Goal: Task Accomplishment & Management: Manage account settings

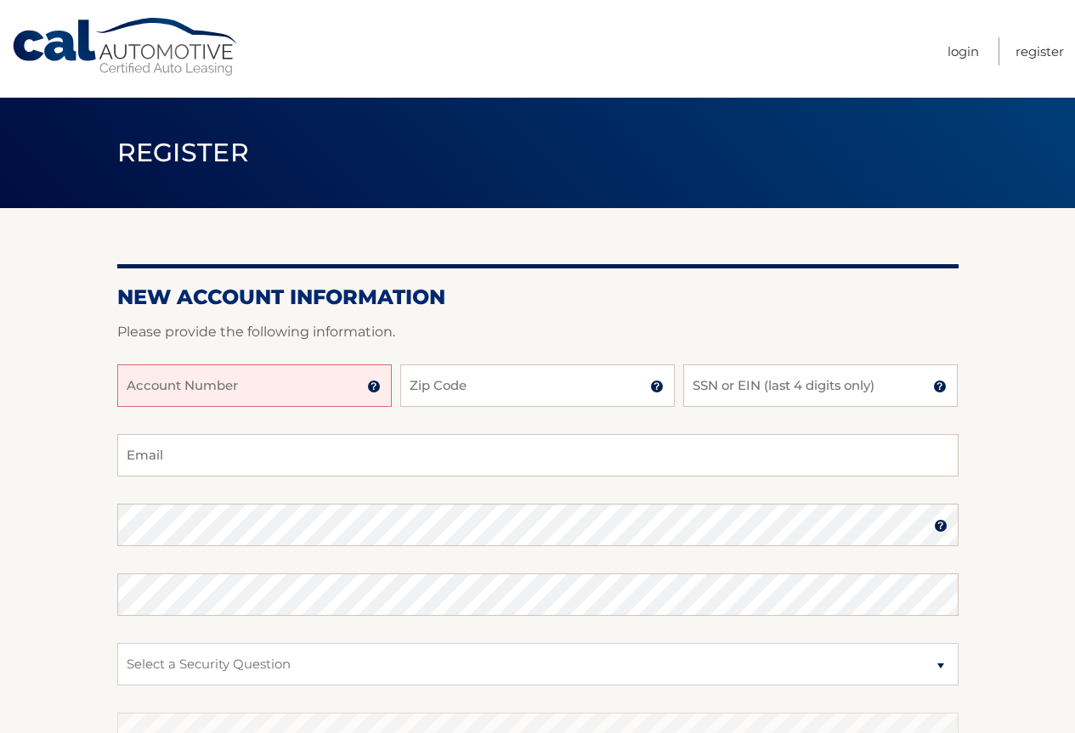
click at [242, 382] on input "Account Number" at bounding box center [254, 386] width 274 height 42
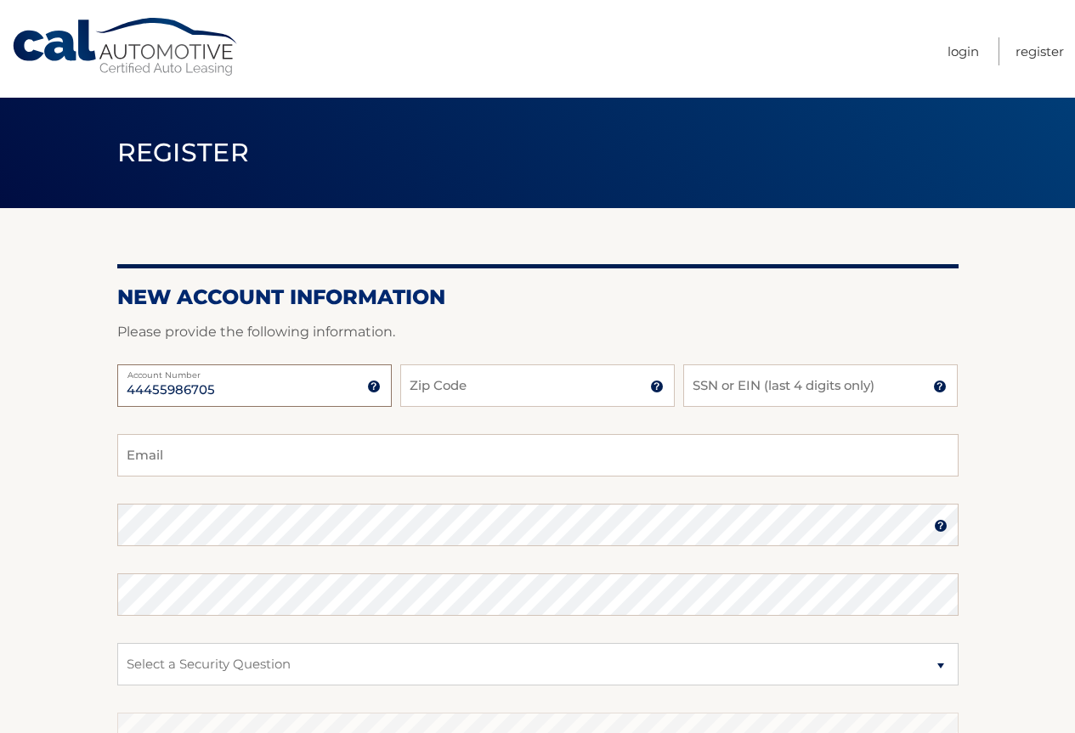
type input "44455986705"
click at [575, 391] on input "Zip Code" at bounding box center [537, 386] width 274 height 42
type input "11763"
click at [860, 393] on input "SSN or EIN (last 4 digits only)" at bounding box center [820, 386] width 274 height 42
type input "7341"
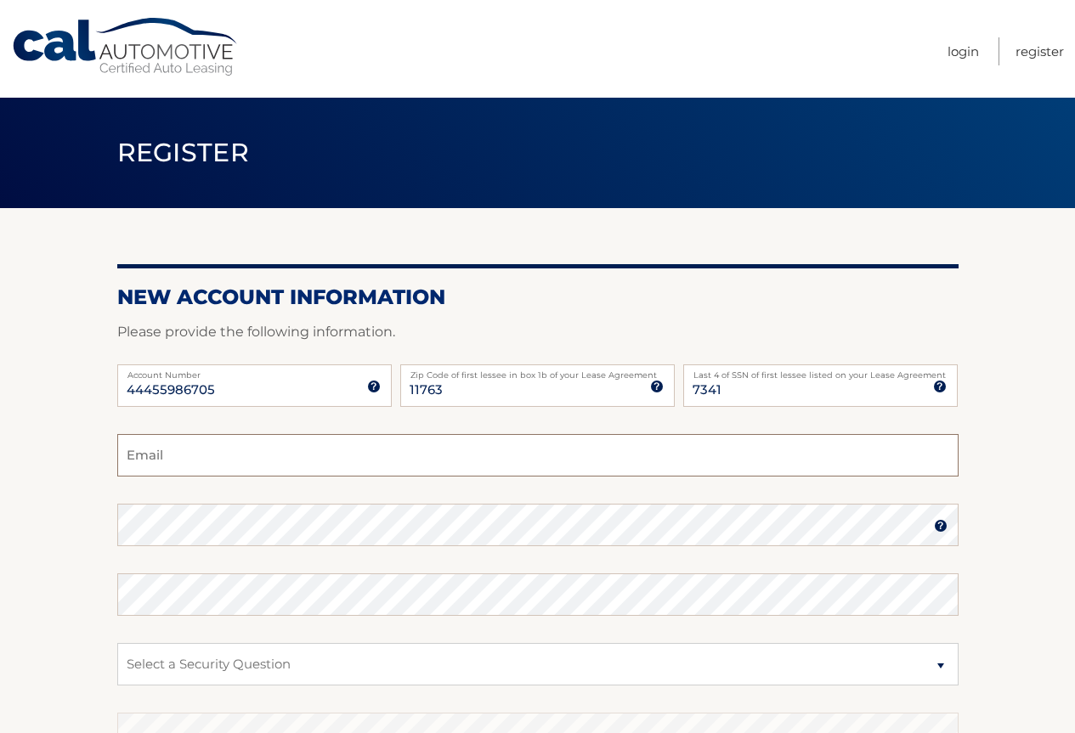
click at [337, 467] on input "Email" at bounding box center [537, 455] width 841 height 42
type input "debbiekohler59@gmail.com"
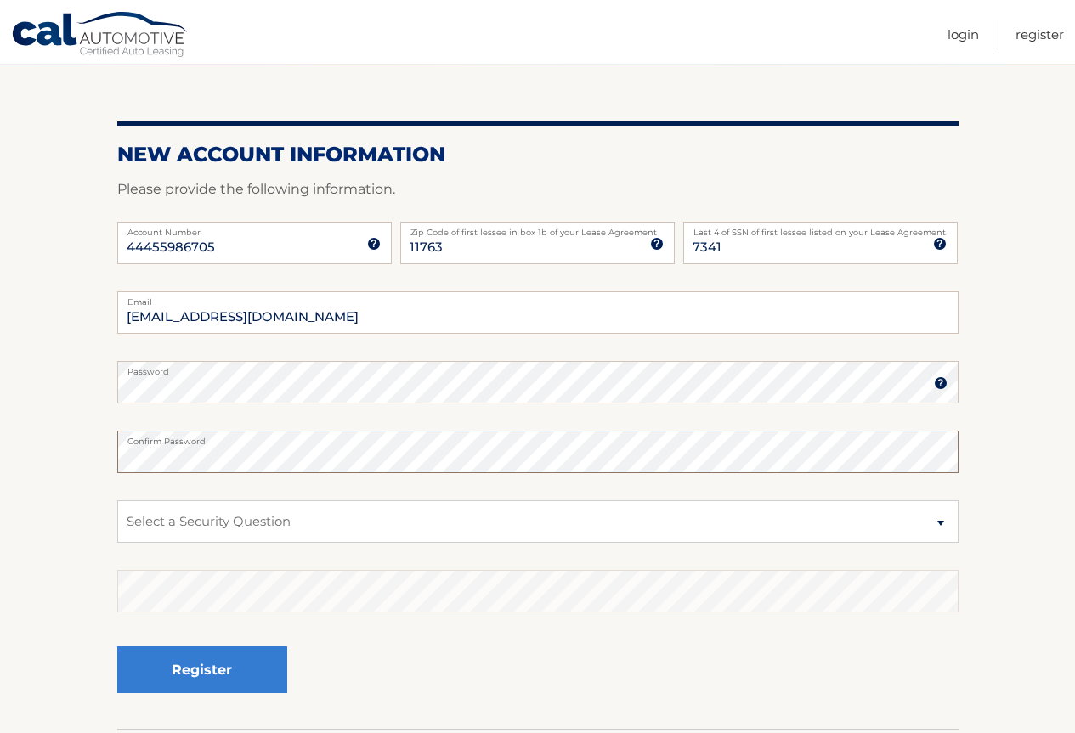
scroll to position [170, 0]
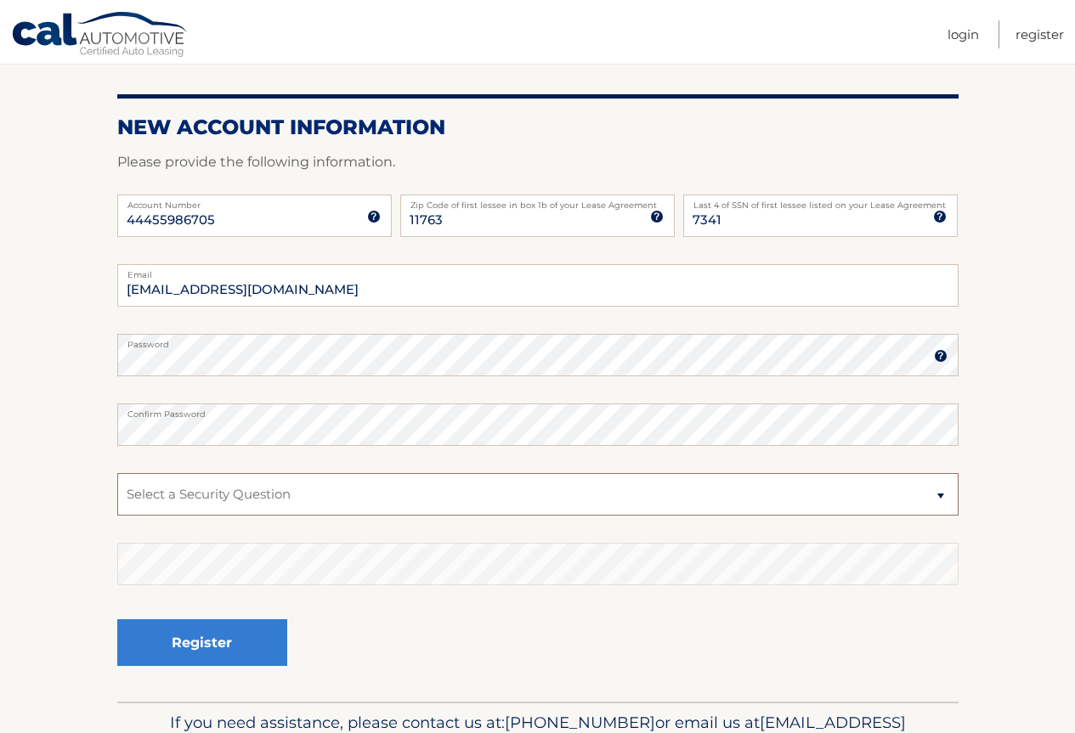
click at [286, 506] on select "Select a Security Question What was the name of your elementary school? What is…" at bounding box center [537, 494] width 841 height 42
select select "2"
click at [117, 473] on select "Select a Security Question What was the name of your elementary school? What is…" at bounding box center [537, 494] width 841 height 42
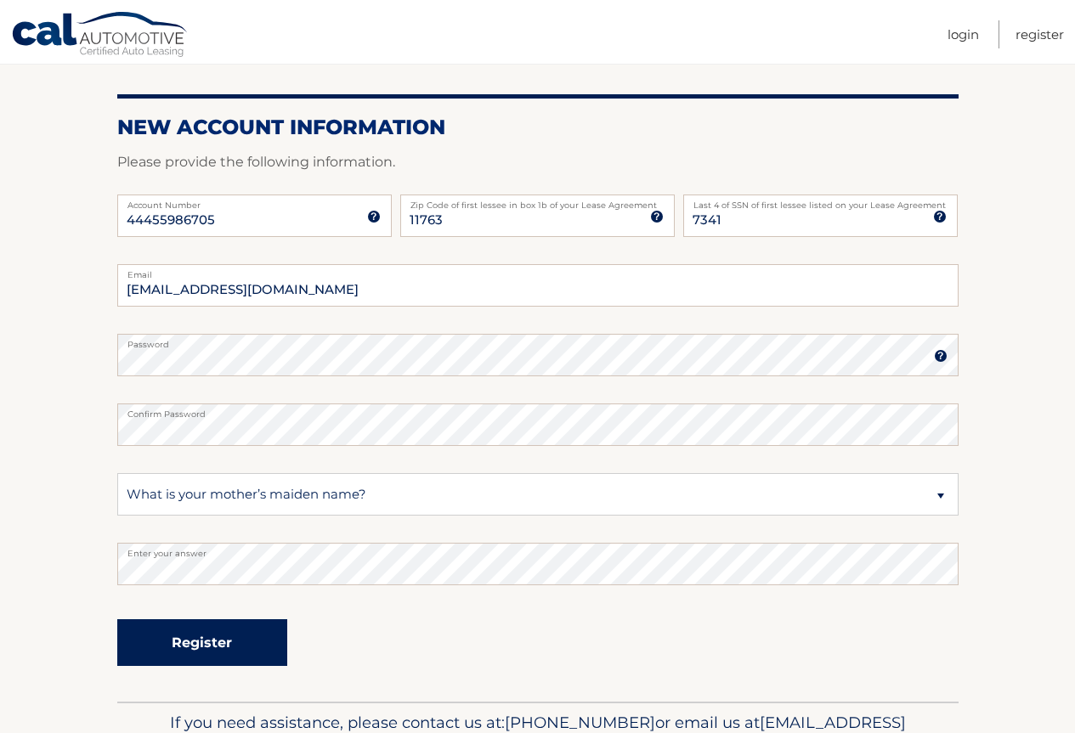
click at [177, 646] on button "Register" at bounding box center [202, 642] width 170 height 47
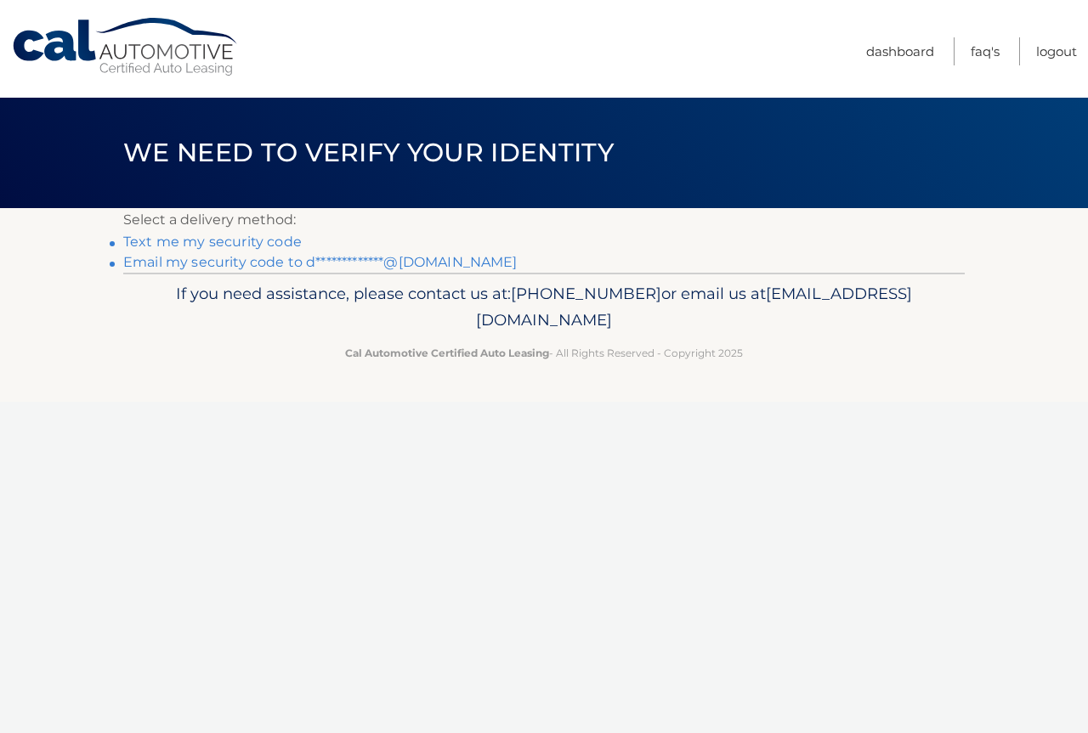
click at [285, 241] on link "Text me my security code" at bounding box center [212, 242] width 178 height 16
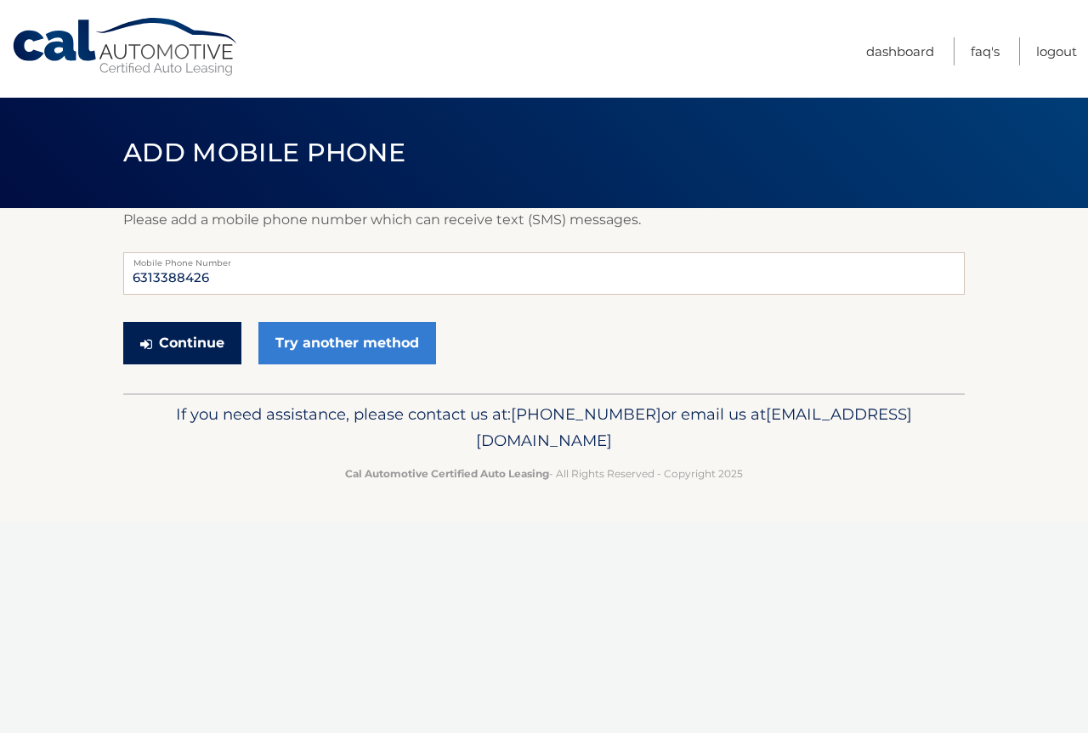
click at [219, 349] on button "Continue" at bounding box center [182, 343] width 118 height 42
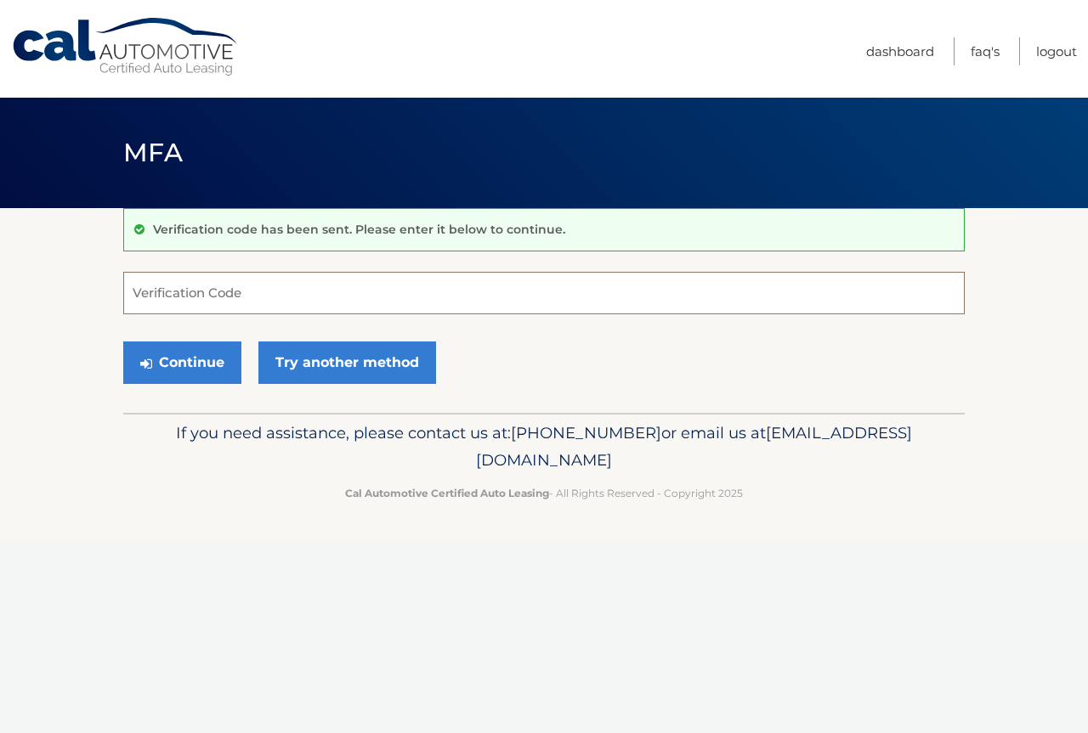
click at [906, 299] on input "Verification Code" at bounding box center [543, 293] width 841 height 42
type input "269974"
click at [194, 367] on button "Continue" at bounding box center [182, 363] width 118 height 42
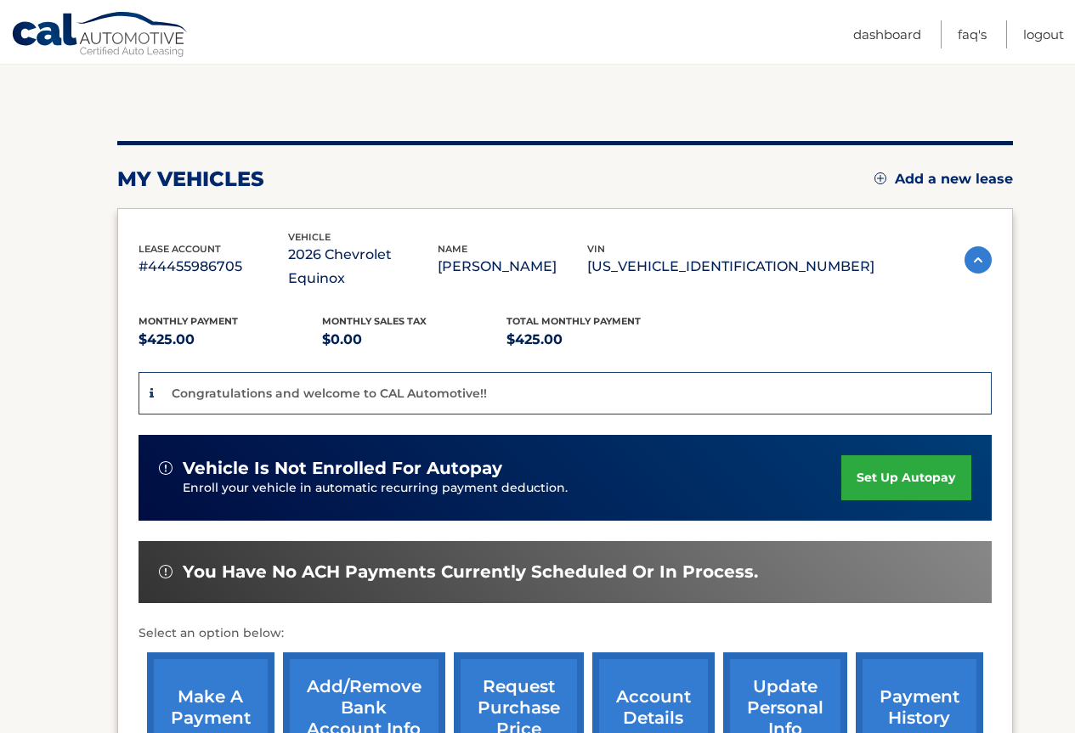
scroll to position [170, 0]
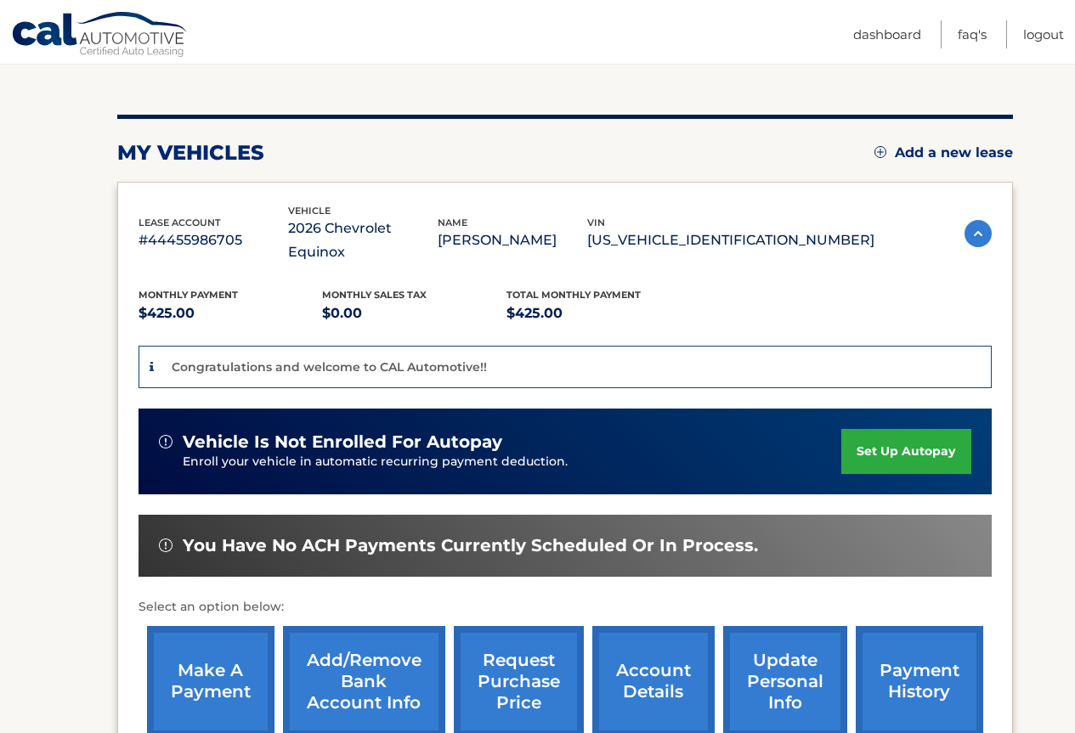
click at [907, 433] on link "set up autopay" at bounding box center [905, 451] width 129 height 45
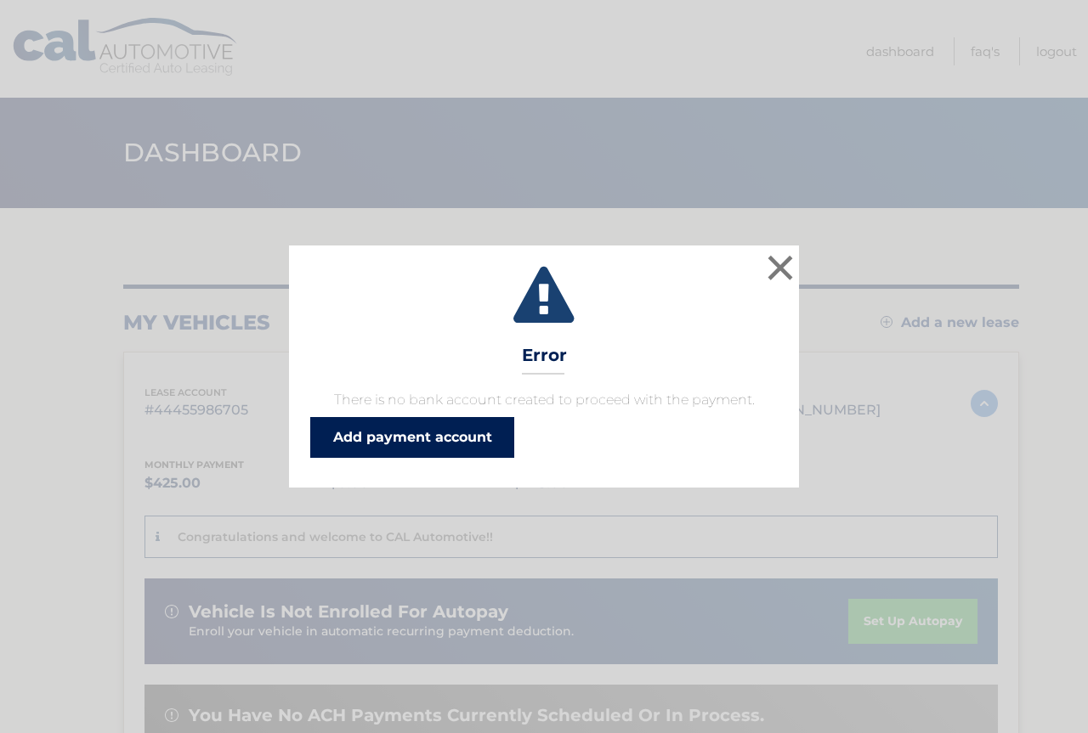
click at [435, 445] on link "Add payment account" at bounding box center [412, 437] width 204 height 41
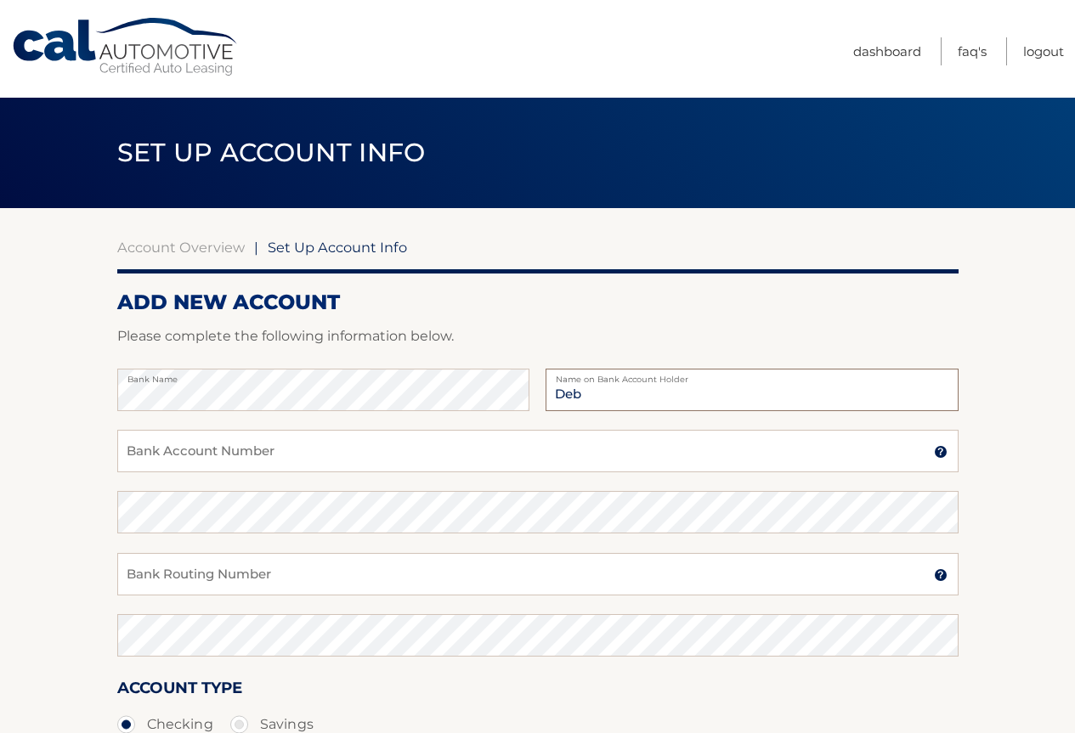
type input "Debra B Mendes"
click at [410, 444] on input "Bank Account Number" at bounding box center [537, 451] width 841 height 42
type input "11410005893309"
click at [190, 574] on input "Bank Routing Number" at bounding box center [537, 574] width 841 height 42
type input "221481181"
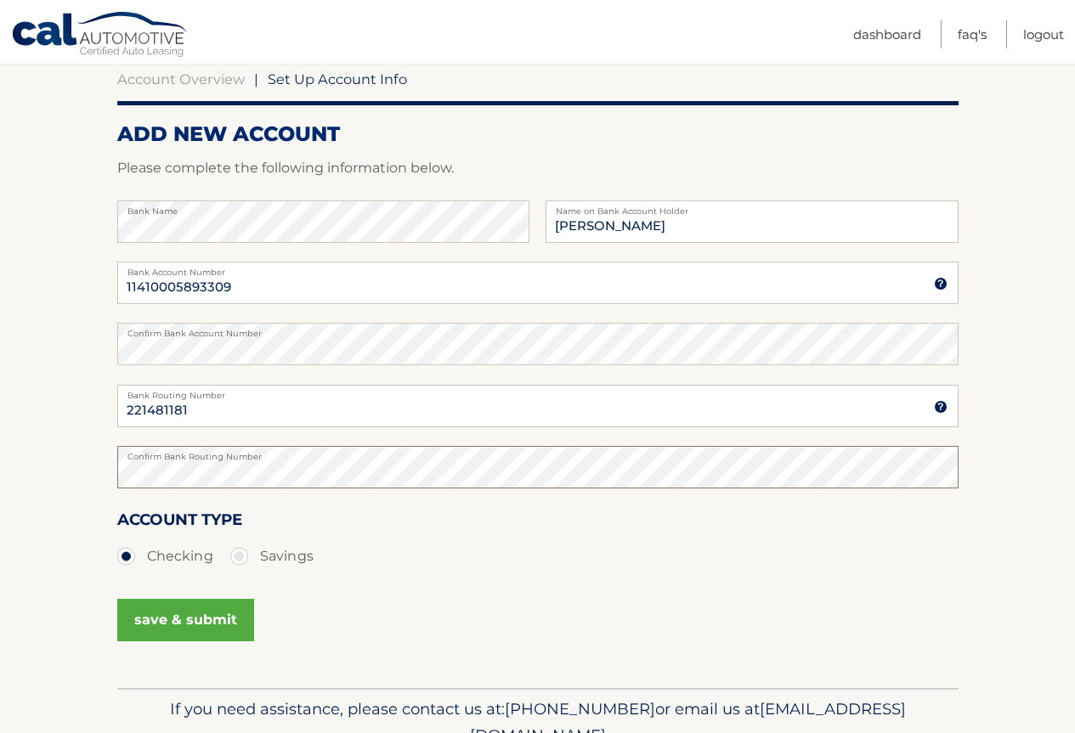
scroll to position [170, 0]
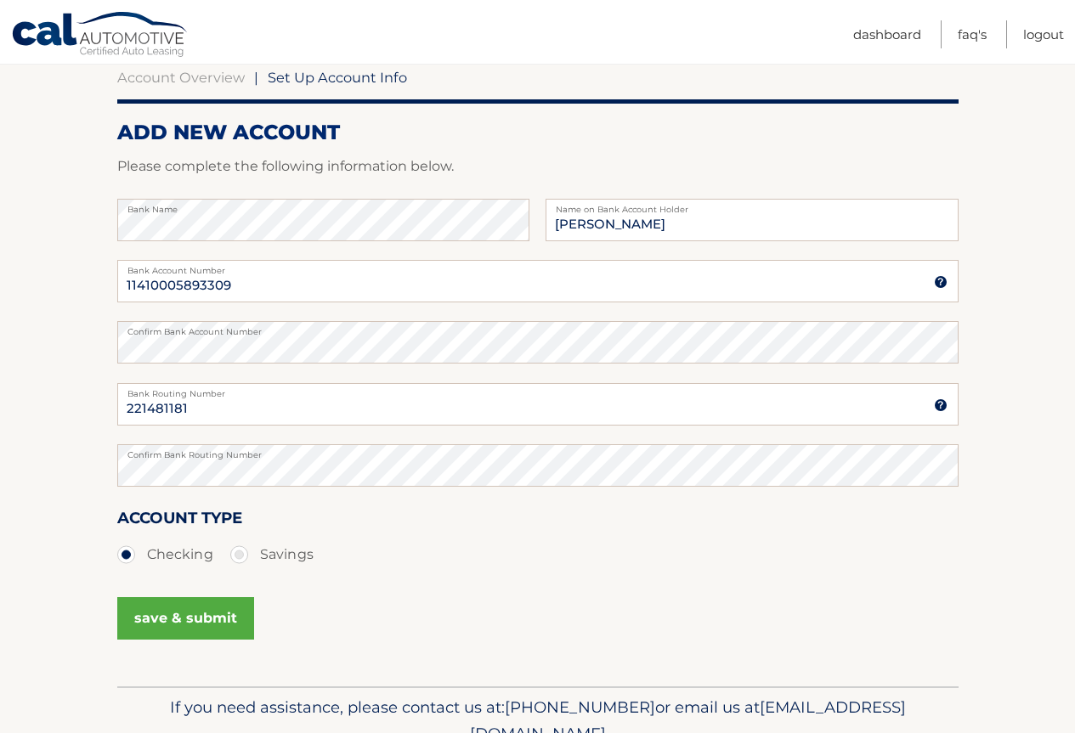
click at [192, 618] on button "save & submit" at bounding box center [185, 618] width 137 height 42
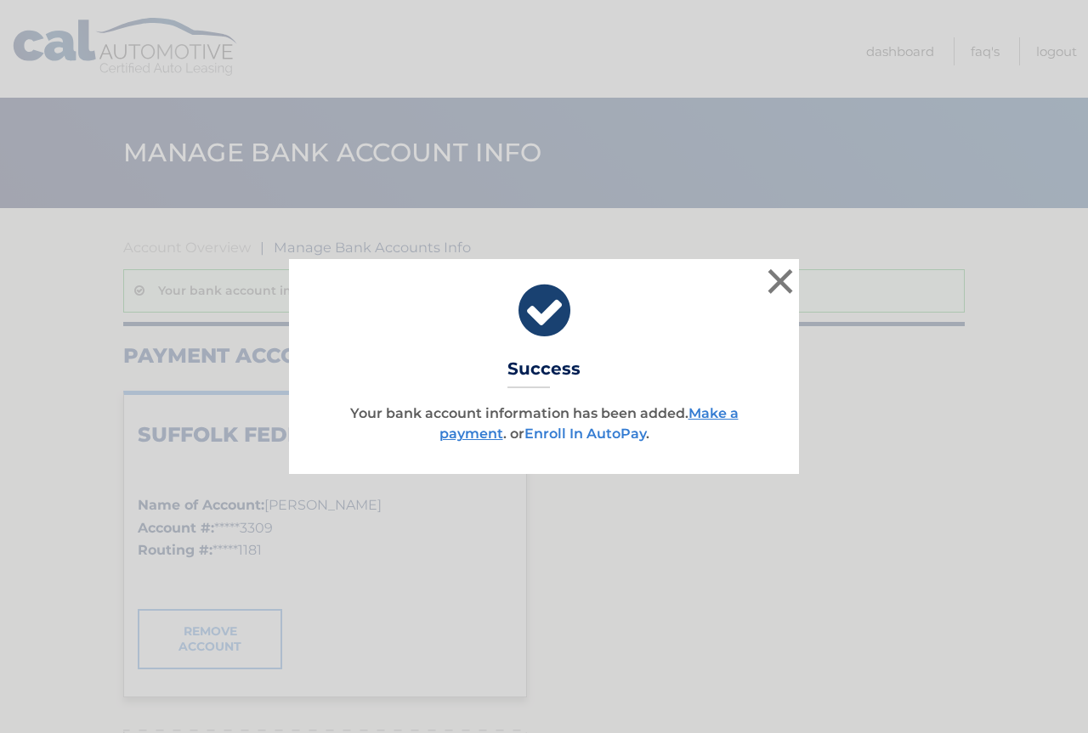
click at [597, 437] on link "Enroll In AutoPay" at bounding box center [585, 434] width 122 height 16
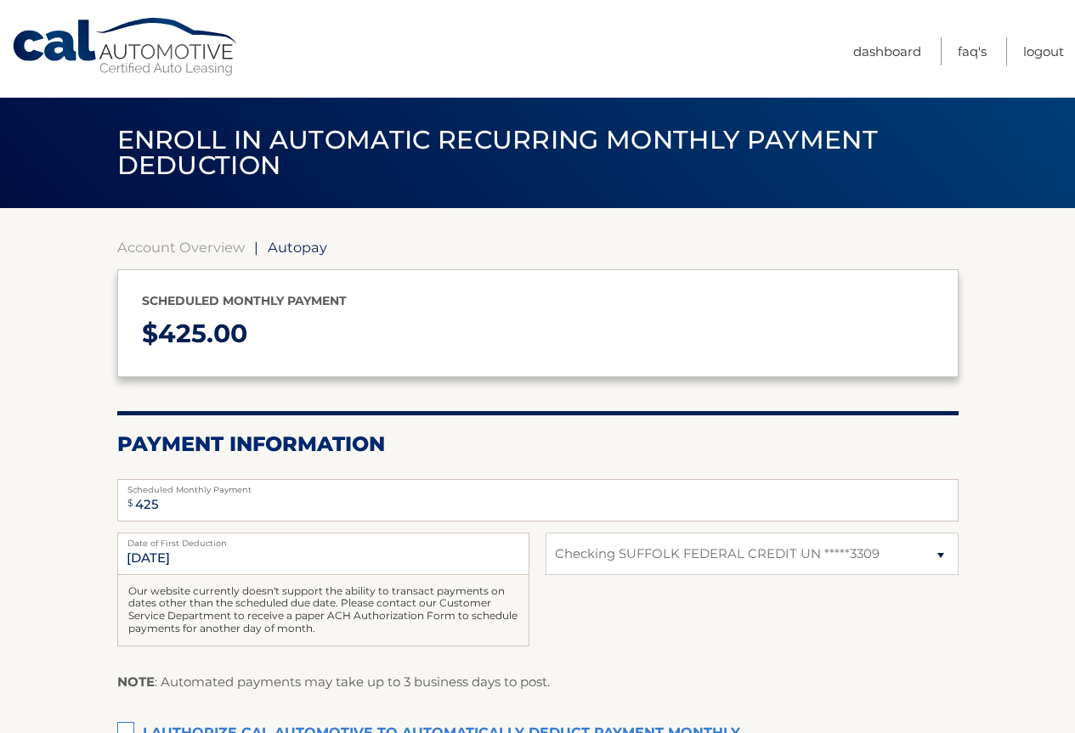
select select "OGRiYTQ4NjUtN2UwNy00NjYyLWI5N2EtNzQxNmQxZWY1ZjA0"
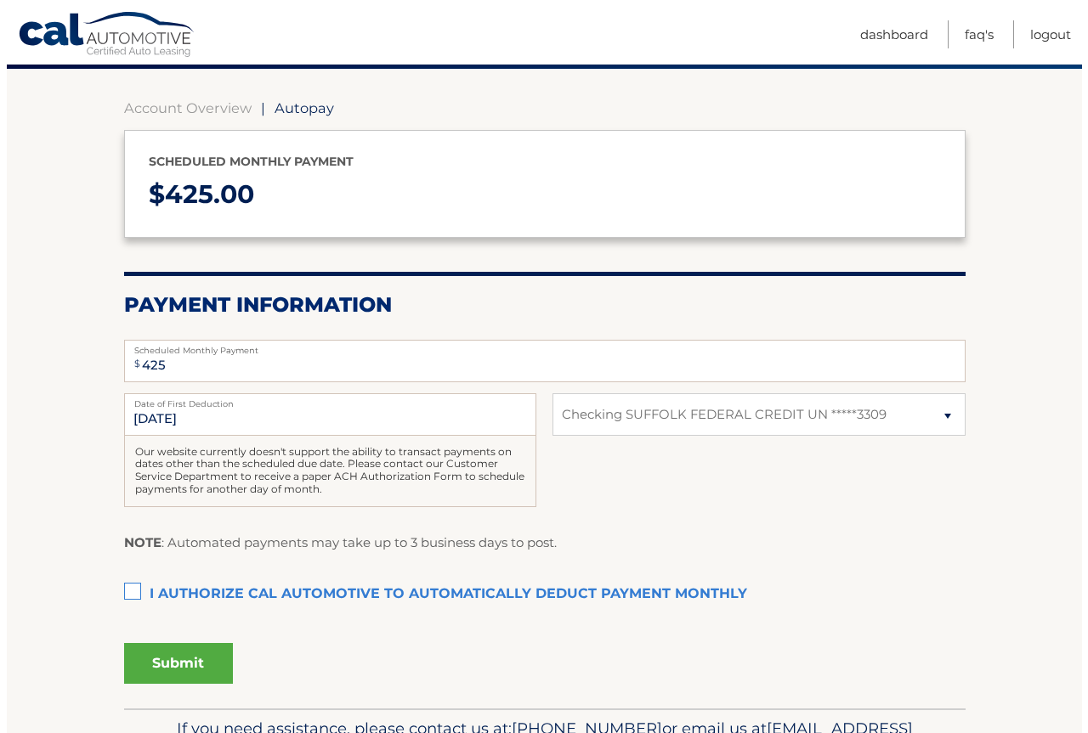
scroll to position [170, 0]
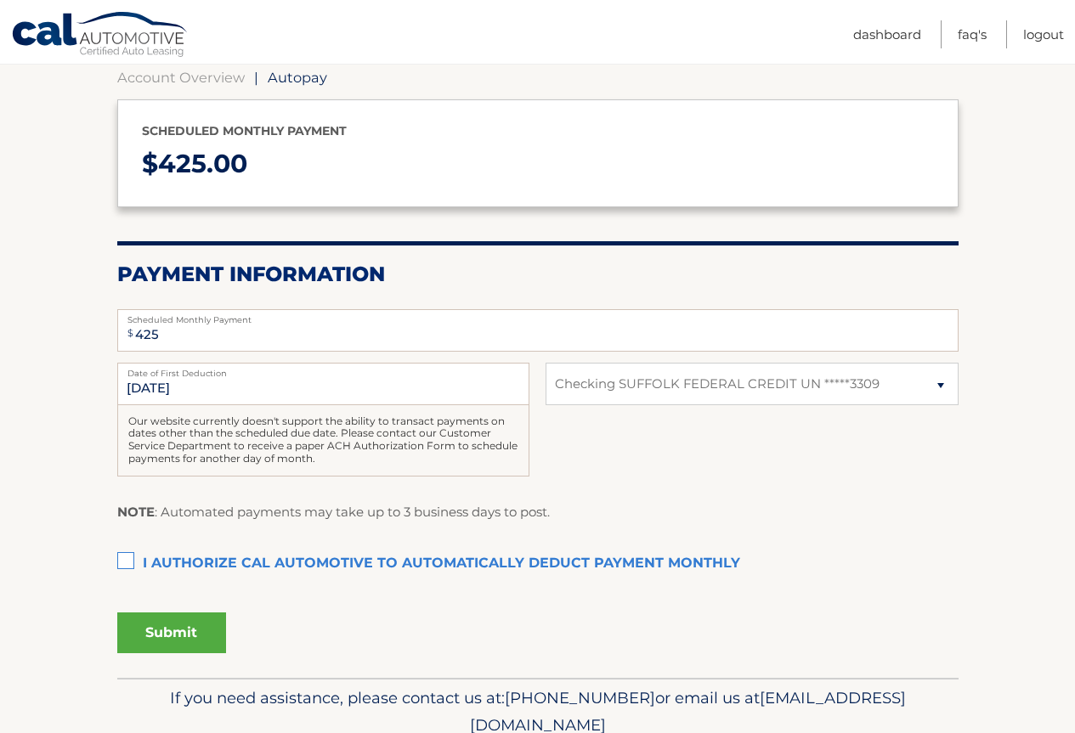
click at [134, 566] on label "I authorize cal automotive to automatically deduct payment monthly This checkbo…" at bounding box center [537, 564] width 841 height 34
click at [0, 0] on input "I authorize cal automotive to automatically deduct payment monthly This checkbo…" at bounding box center [0, 0] width 0 height 0
click at [187, 638] on button "Submit" at bounding box center [171, 633] width 109 height 41
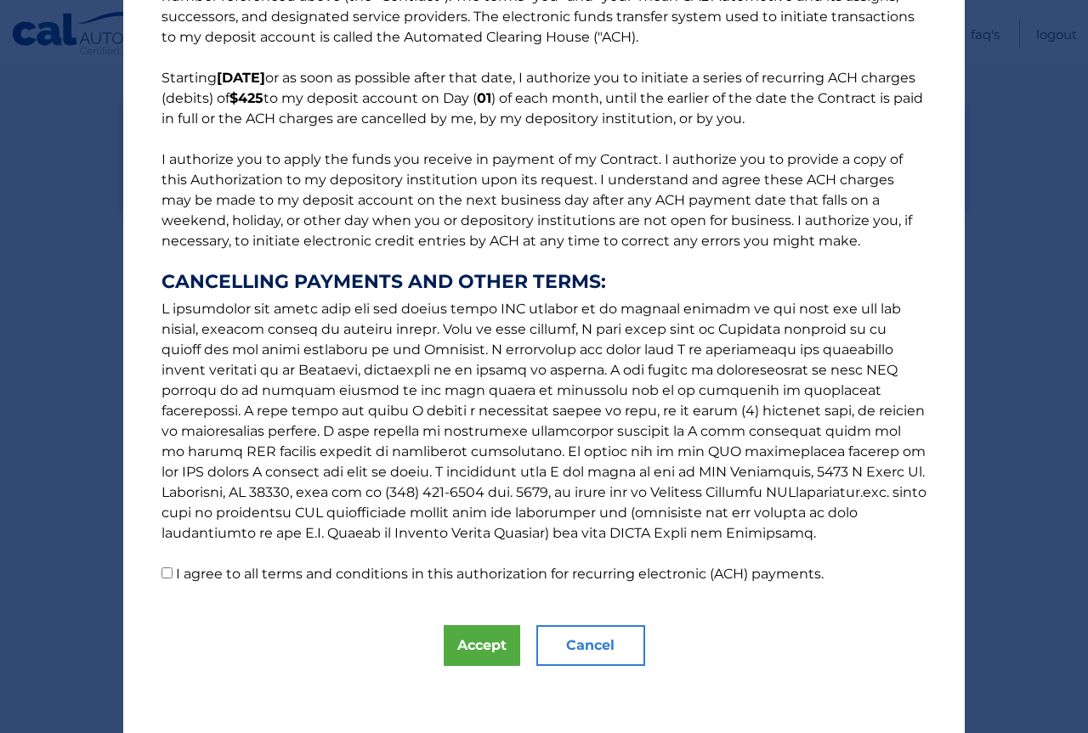
scroll to position [90, 0]
click at [161, 577] on input "I agree to all terms and conditions in this authorization for recurring electro…" at bounding box center [166, 572] width 11 height 11
checkbox input "true"
click at [489, 658] on button "Accept" at bounding box center [482, 645] width 76 height 41
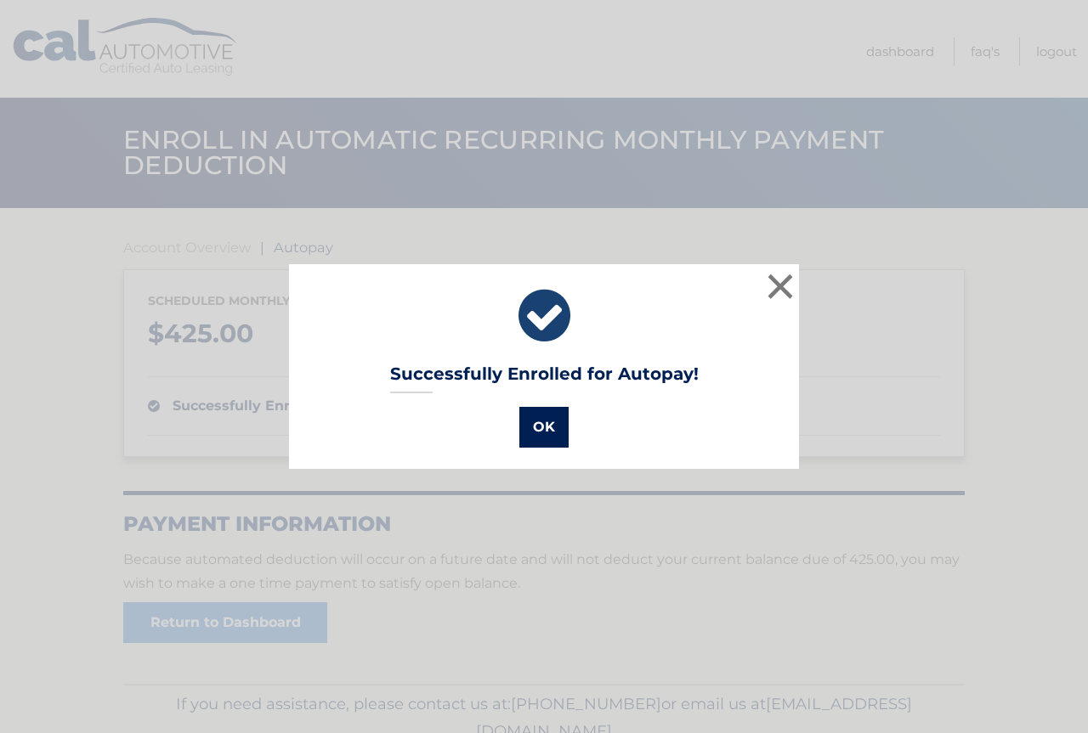
click at [531, 439] on button "OK" at bounding box center [543, 427] width 49 height 41
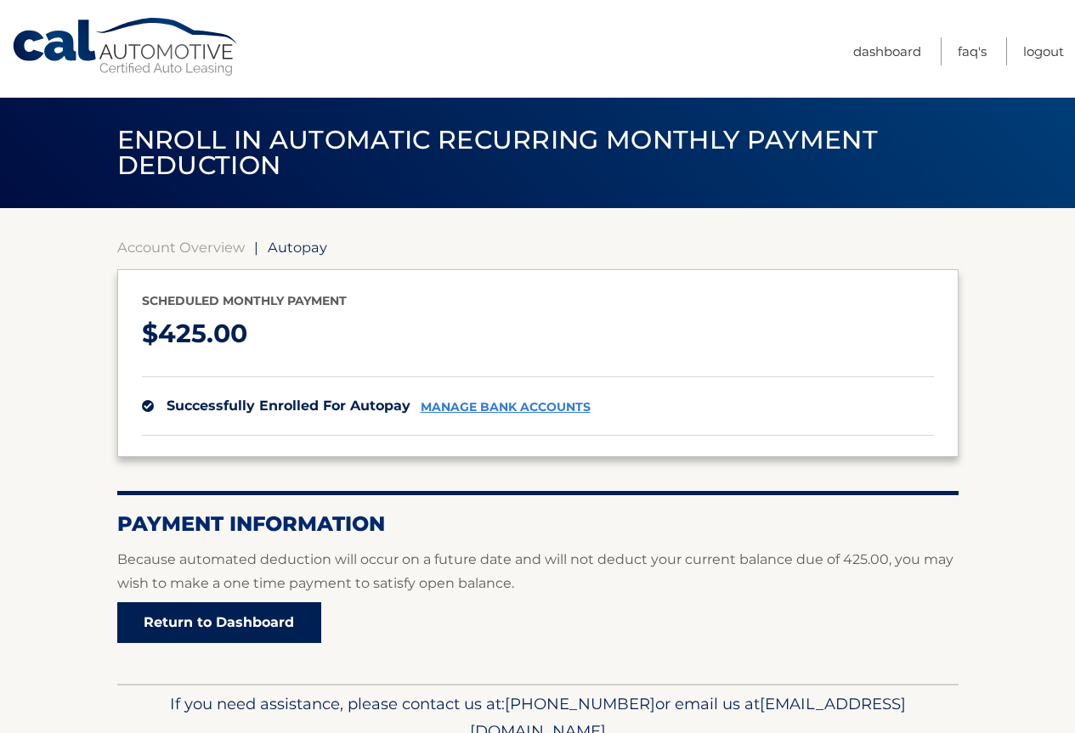
click at [210, 635] on link "Return to Dashboard" at bounding box center [219, 622] width 204 height 41
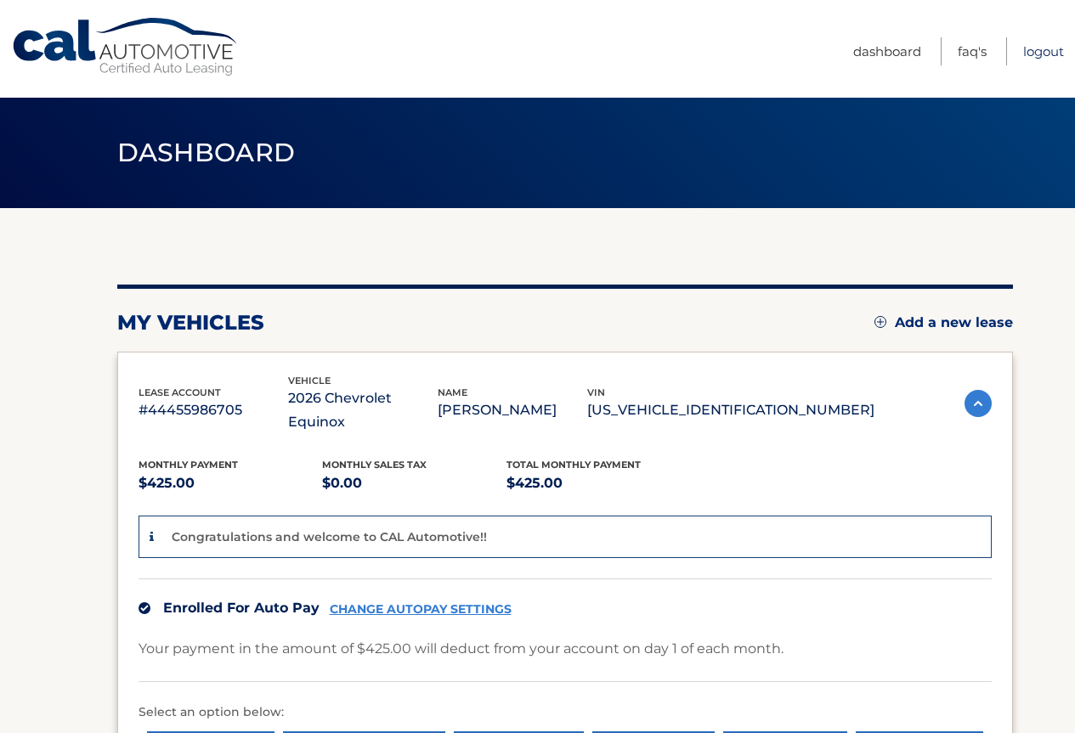
click at [1053, 57] on link "Logout" at bounding box center [1043, 51] width 41 height 28
